Goal: Find specific page/section: Find specific page/section

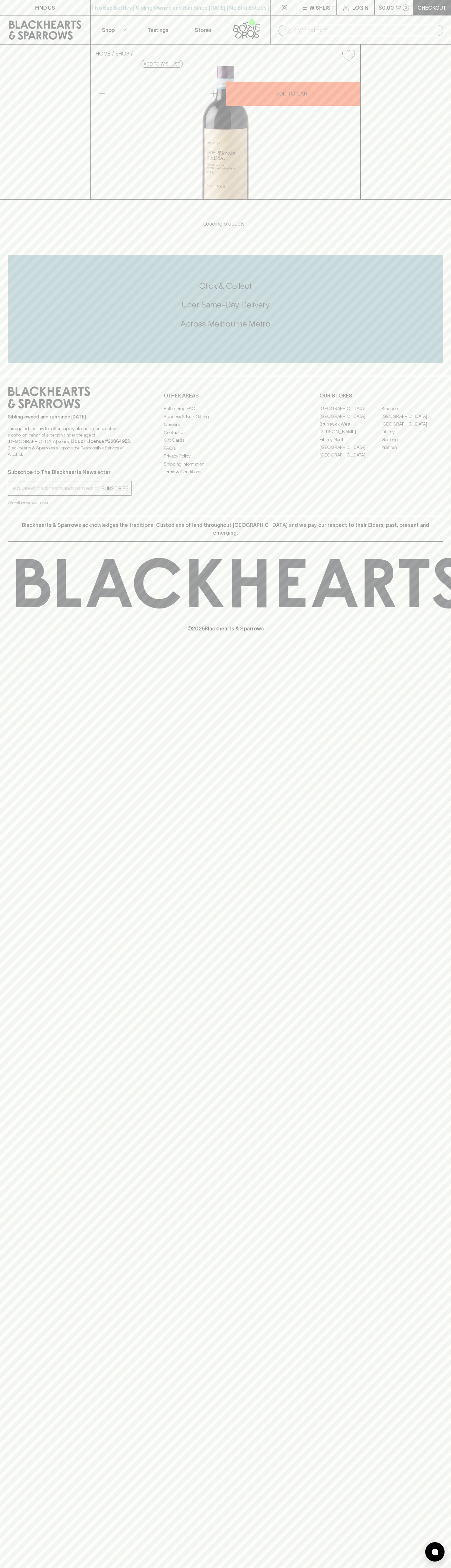
click at [351, 451] on link "[GEOGRAPHIC_DATA]" at bounding box center [350, 447] width 62 height 8
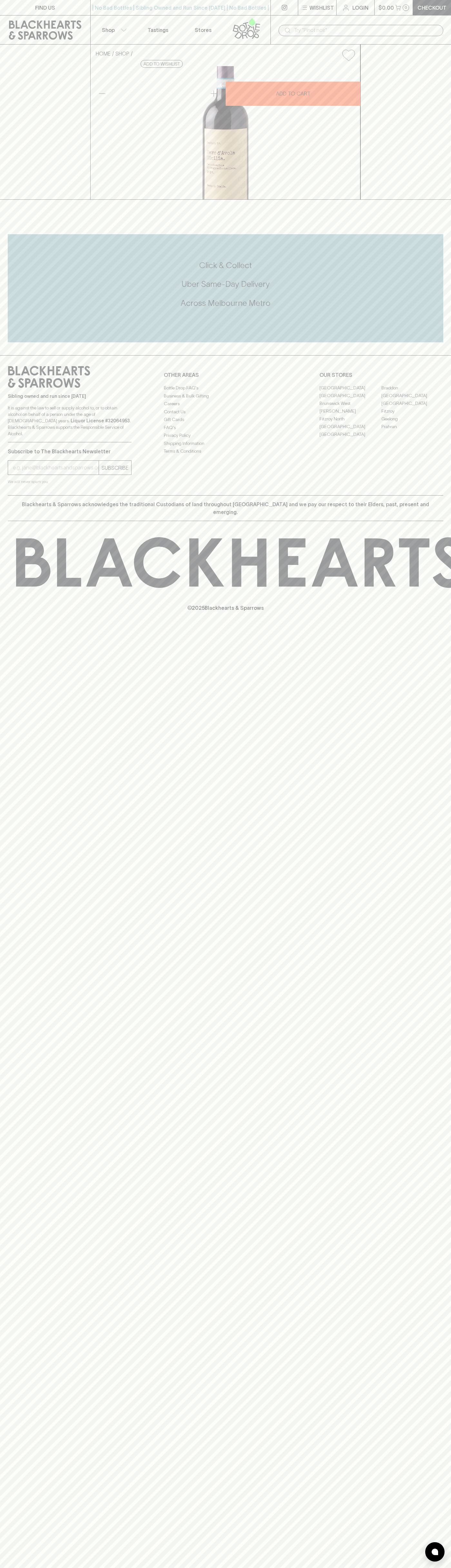
click at [442, 605] on div "© 2025 Blackhearts & Sparrows" at bounding box center [225, 574] width 451 height 106
click at [185, 1568] on html "FIND US | No Bad Bottles | Sibling Owned and Run Since [DATE] | No Bad Bottles …" at bounding box center [225, 784] width 451 height 1568
click at [2, 467] on div "Sibling owned and run since [DATE] It is against the law to sell or supply alco…" at bounding box center [225, 425] width 451 height 140
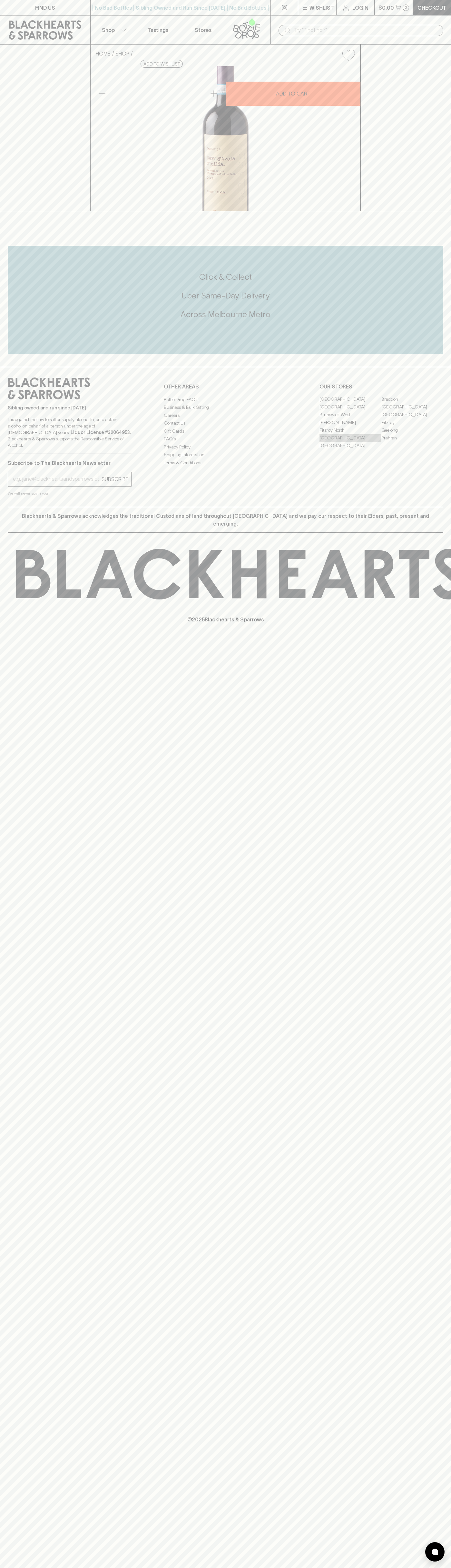
click at [351, 442] on link "[GEOGRAPHIC_DATA]" at bounding box center [350, 438] width 62 height 8
